Goal: Connect with others: Establish contact or relationships with other users

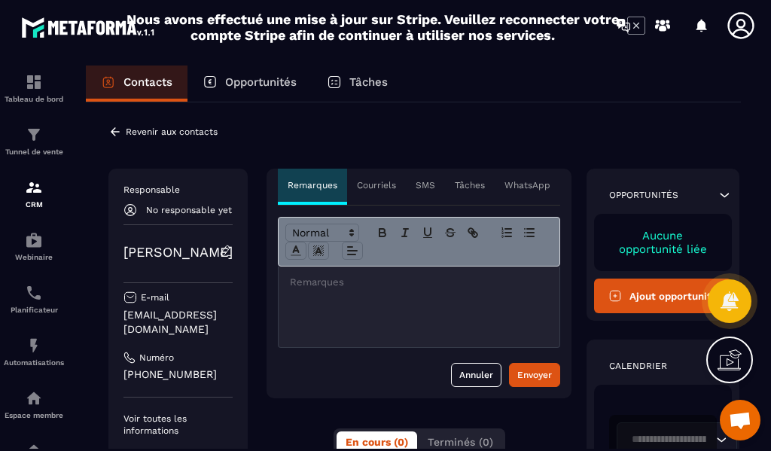
scroll to position [75, 0]
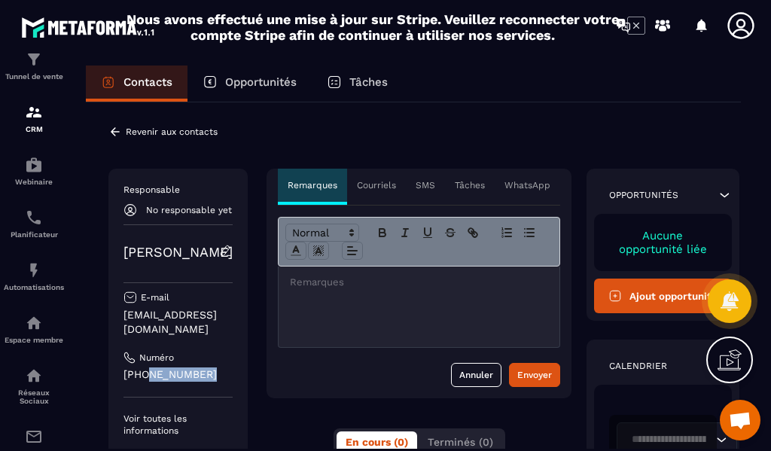
drag, startPoint x: 214, startPoint y: 357, endPoint x: 144, endPoint y: 362, distance: 70.1
click at [144, 367] on p "[PHONE_NUMBER]" at bounding box center [177, 374] width 109 height 14
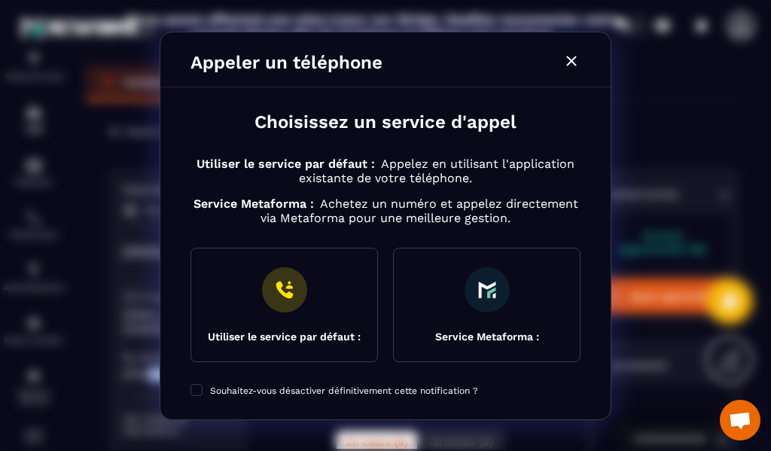
copy p "76080 3075"
drag, startPoint x: 570, startPoint y: 58, endPoint x: 527, endPoint y: 68, distance: 44.0
click at [570, 58] on icon "Modal window" at bounding box center [571, 61] width 18 height 18
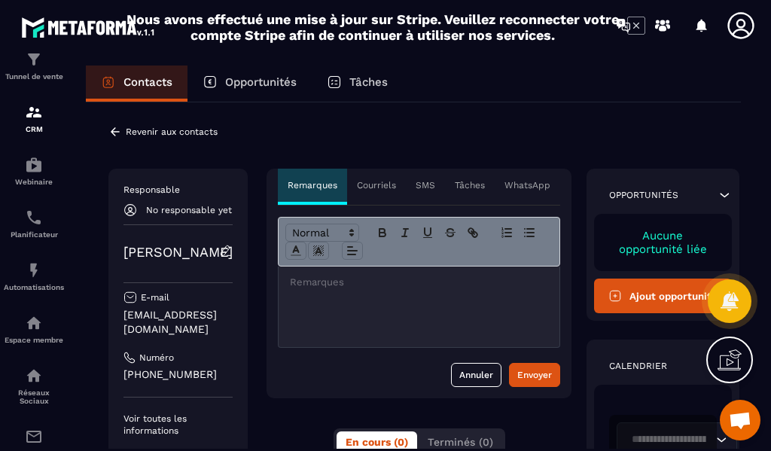
click at [138, 78] on p "Contacts" at bounding box center [147, 82] width 49 height 14
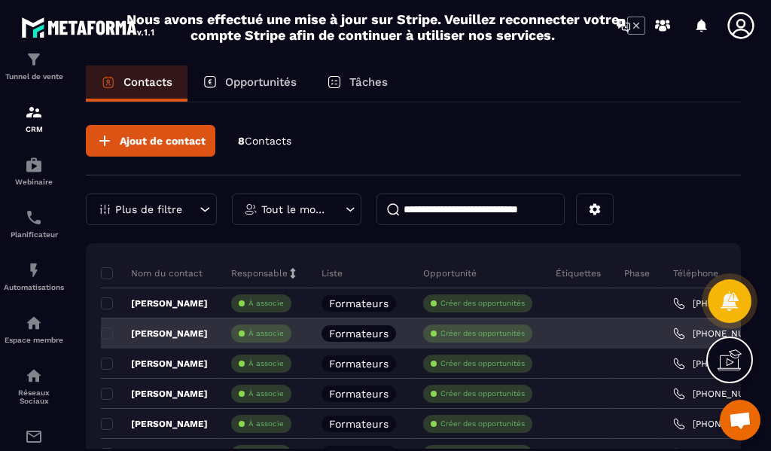
scroll to position [75, 0]
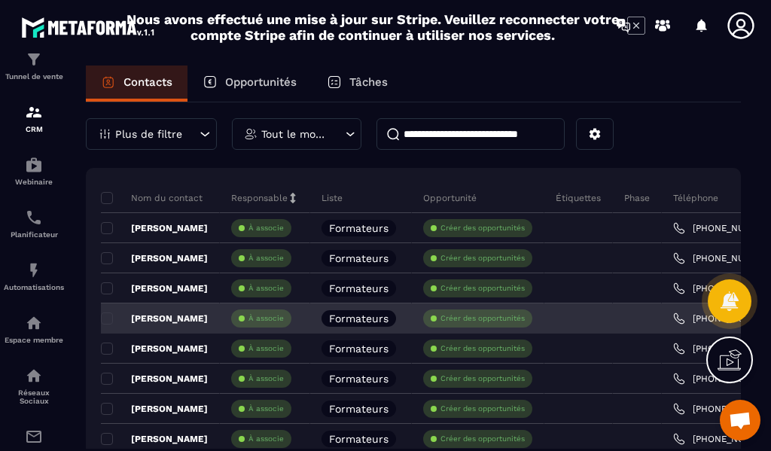
click at [260, 314] on p "À associe" at bounding box center [265, 318] width 35 height 11
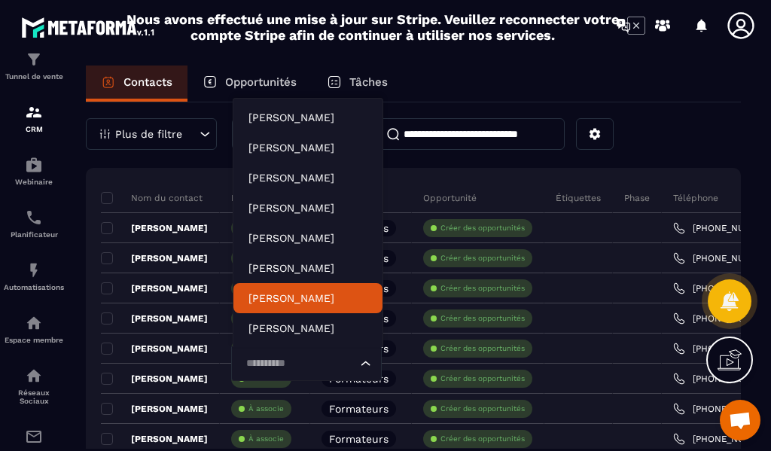
click at [291, 290] on p "[PERSON_NAME]" at bounding box center [307, 297] width 119 height 15
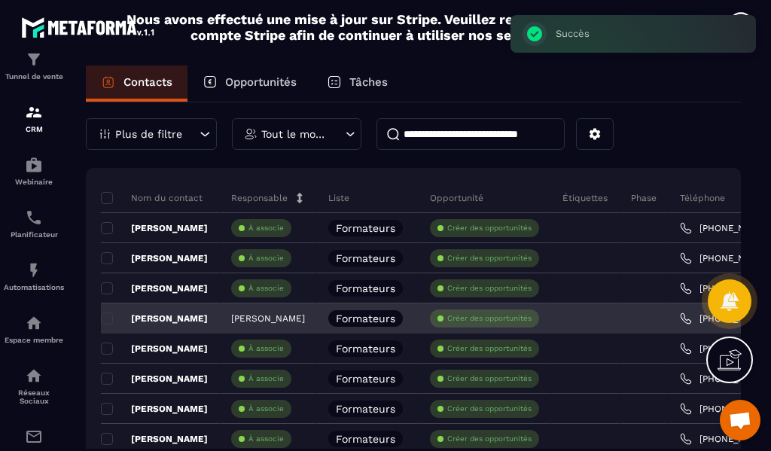
click at [256, 321] on p "[PERSON_NAME]" at bounding box center [268, 318] width 74 height 11
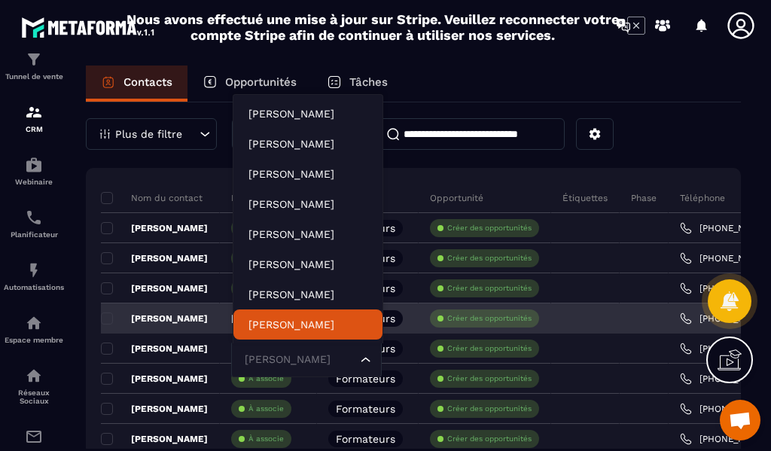
click at [165, 317] on p "[PERSON_NAME]" at bounding box center [154, 318] width 107 height 12
